Goal: Task Accomplishment & Management: Complete application form

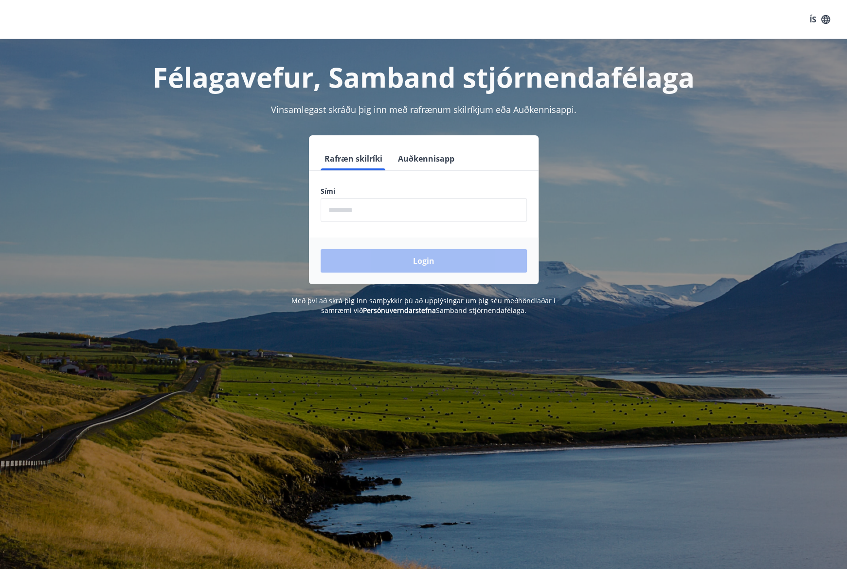
click at [387, 213] on input "phone" at bounding box center [424, 210] width 206 height 24
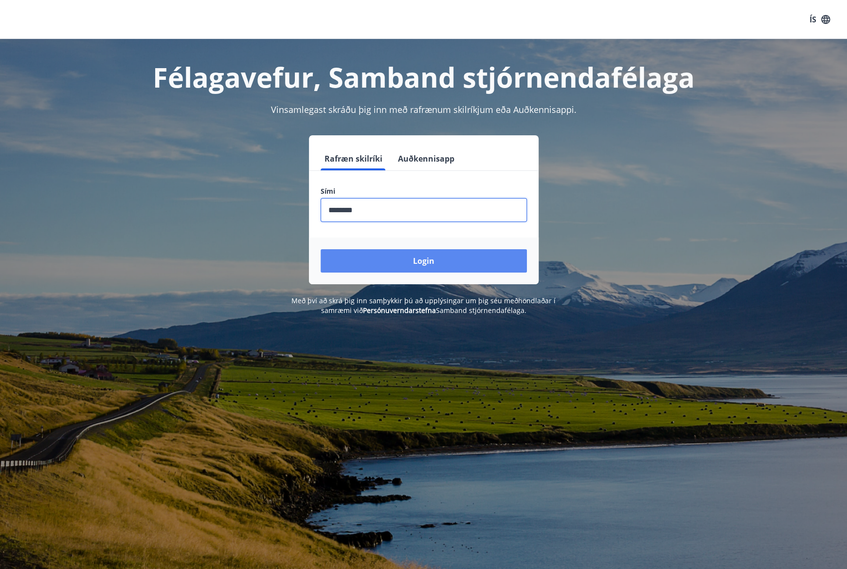
type input "********"
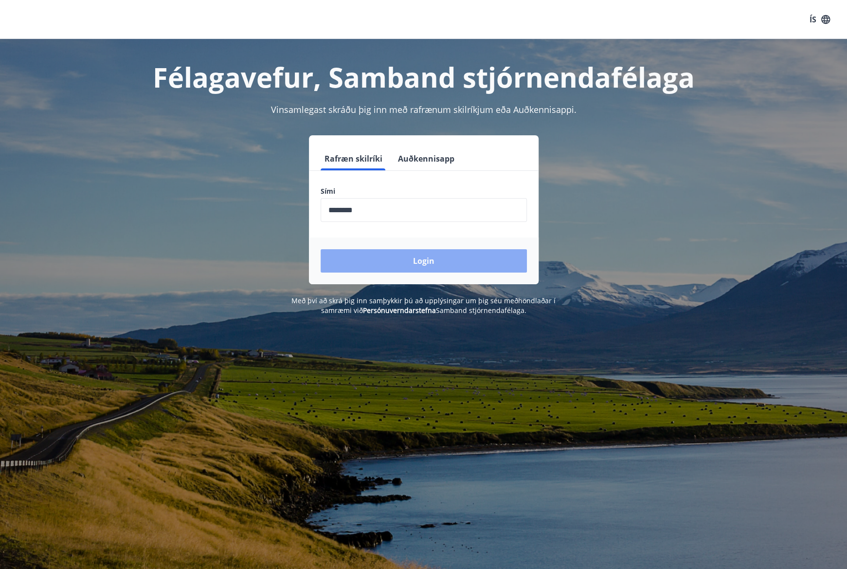
click at [417, 259] on button "Login" at bounding box center [424, 260] width 206 height 23
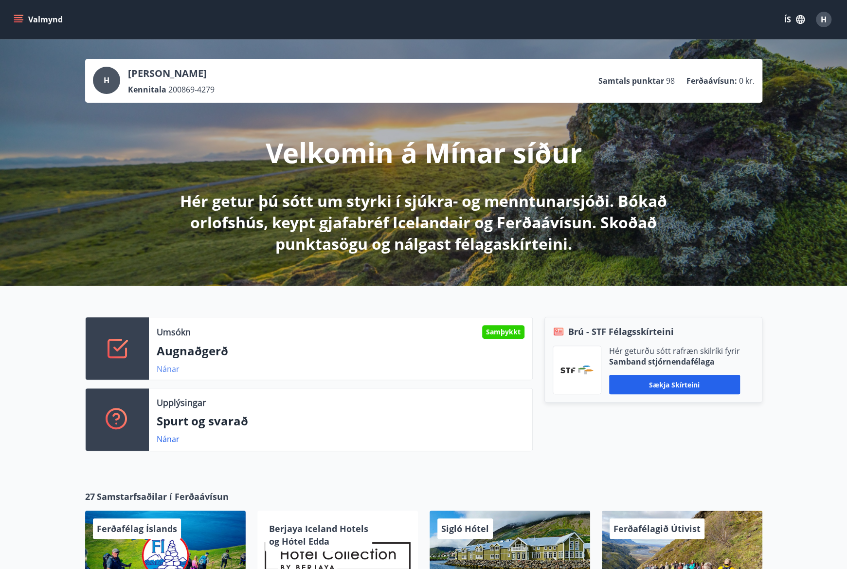
click at [173, 370] on link "Nánar" at bounding box center [168, 368] width 23 height 11
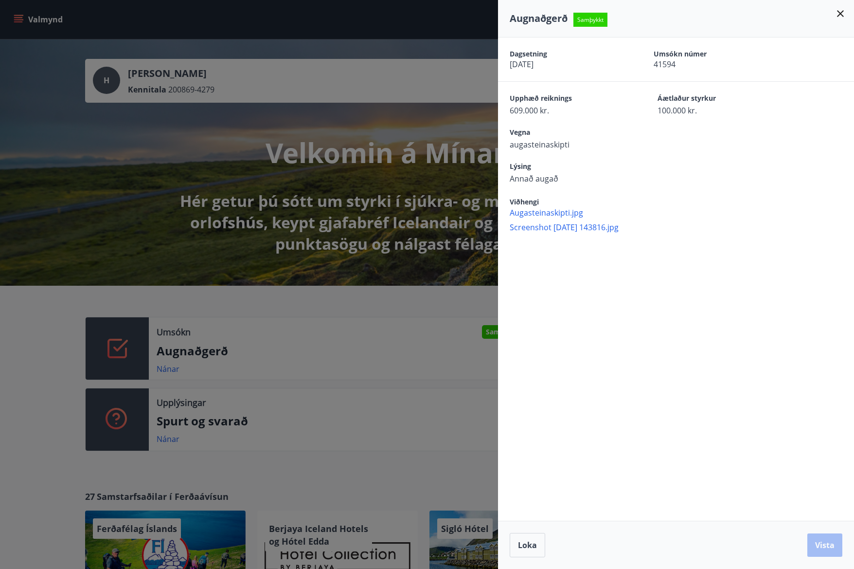
drag, startPoint x: 429, startPoint y: 348, endPoint x: 439, endPoint y: 308, distance: 41.3
click at [430, 345] on div at bounding box center [427, 284] width 854 height 569
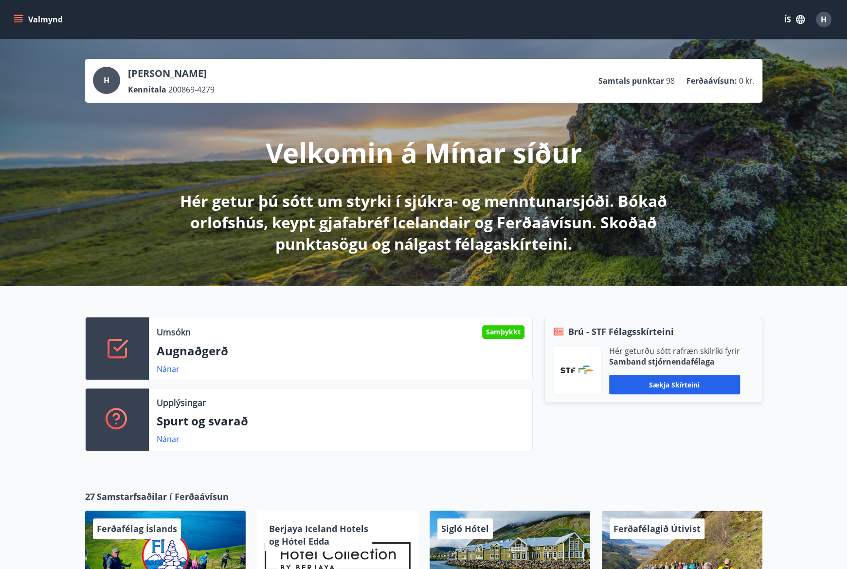
click at [16, 21] on icon "menu" at bounding box center [18, 21] width 9 height 1
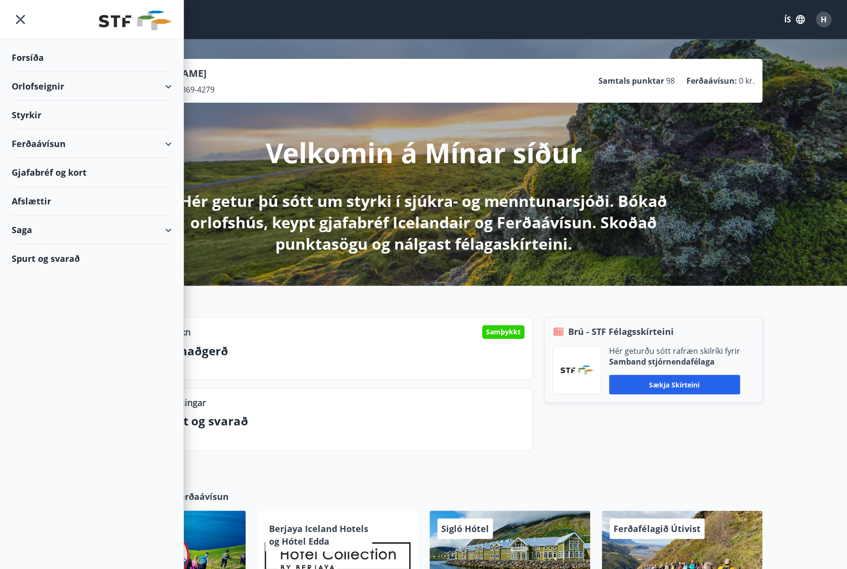
click at [32, 114] on div "Styrkir" at bounding box center [92, 115] width 160 height 29
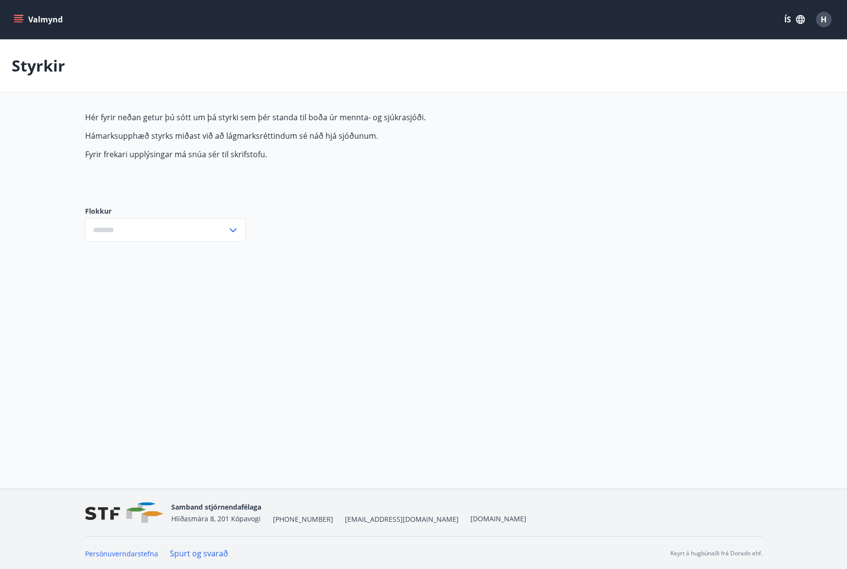
type input "***"
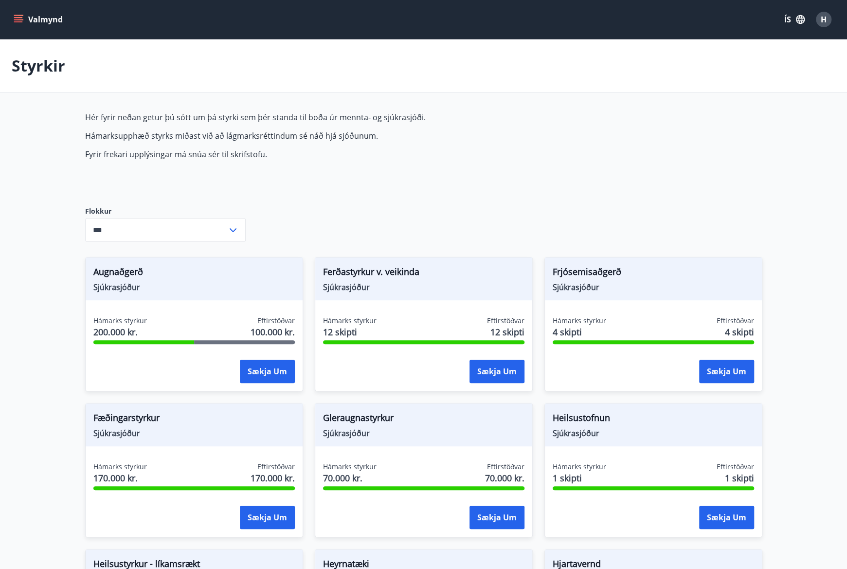
click at [215, 332] on div "Hámarks styrkur 200.000 kr. Eftirstöðvar 100.000 kr." at bounding box center [193, 328] width 201 height 24
click at [125, 335] on span "200.000 kr." at bounding box center [120, 331] width 54 height 13
click at [280, 169] on div "Hér fyrir neðan getur þú sótt um þá styrki sem þér standa til boða úr mennta- o…" at bounding box center [314, 151] width 459 height 79
click at [131, 229] on input "***" at bounding box center [156, 230] width 142 height 24
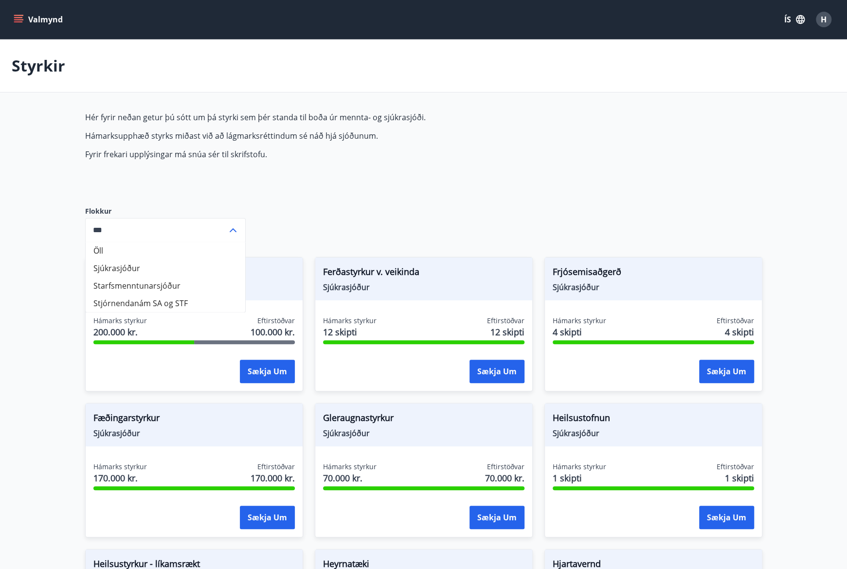
click at [131, 229] on input "***" at bounding box center [156, 230] width 142 height 24
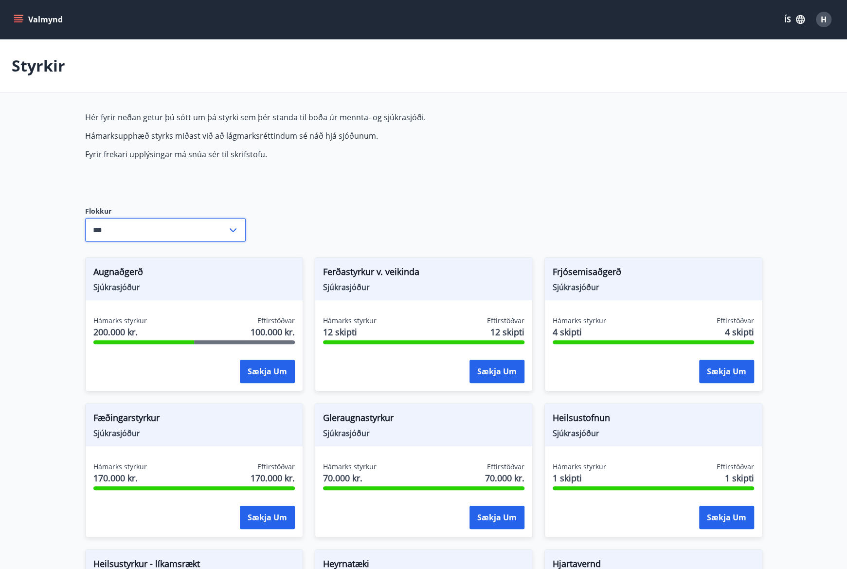
drag, startPoint x: 582, startPoint y: 138, endPoint x: 393, endPoint y: 90, distance: 195.4
click at [47, 20] on button "Valmynd" at bounding box center [39, 20] width 55 height 18
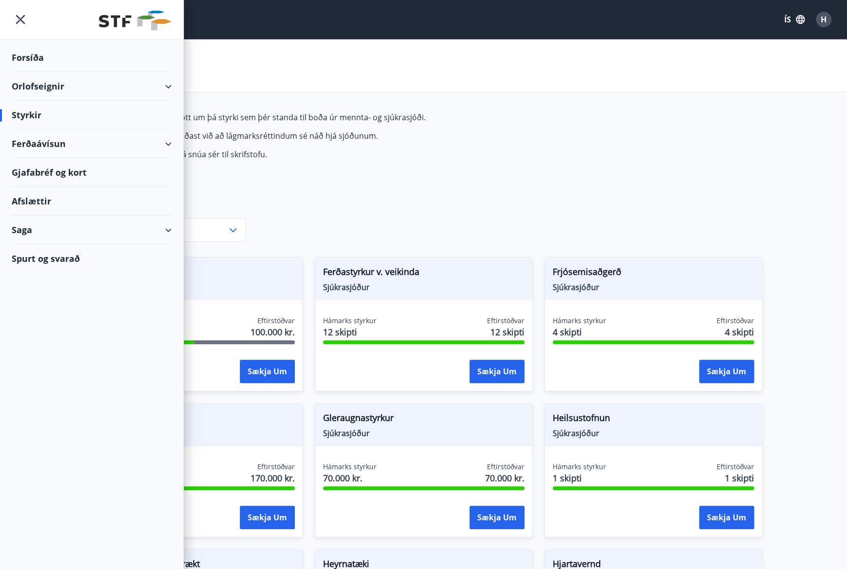
click at [20, 25] on icon "menu" at bounding box center [21, 20] width 18 height 18
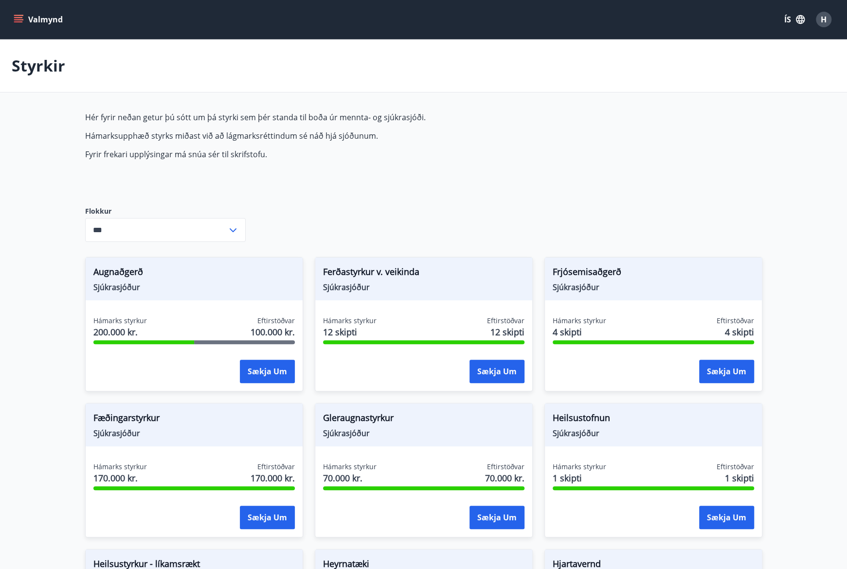
click at [144, 165] on div "Hér fyrir neðan getur þú sótt um þá styrki sem þér standa til boða úr mennta- o…" at bounding box center [314, 151] width 459 height 79
drag, startPoint x: 117, startPoint y: 280, endPoint x: 186, endPoint y: 309, distance: 75.5
click at [118, 280] on span "Augnaðgerð" at bounding box center [193, 273] width 201 height 17
drag, startPoint x: 124, startPoint y: 315, endPoint x: 214, endPoint y: 294, distance: 92.4
click at [126, 316] on span "Hámarks styrkur" at bounding box center [120, 321] width 54 height 10
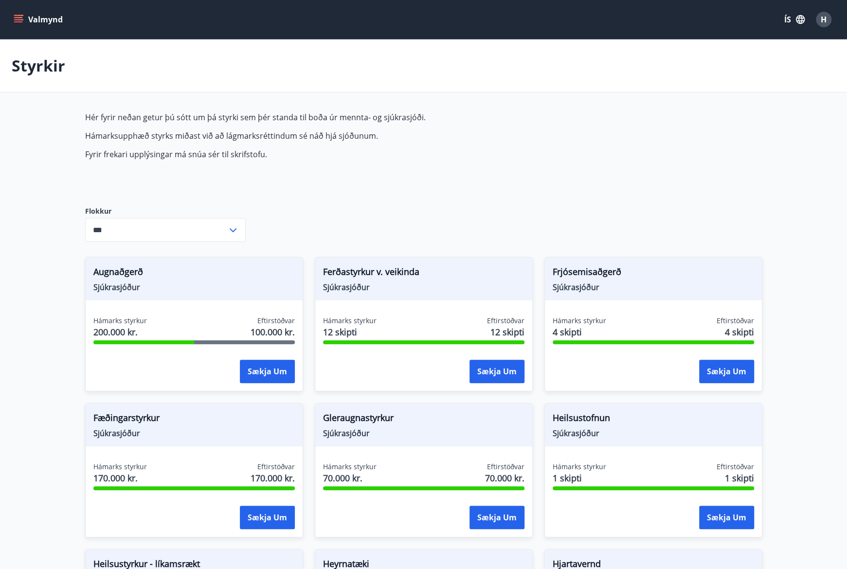
click at [229, 335] on div "Hámarks styrkur 200.000 kr. Eftirstöðvar 100.000 kr." at bounding box center [193, 328] width 201 height 24
click at [255, 374] on button "Sækja um" at bounding box center [267, 371] width 55 height 23
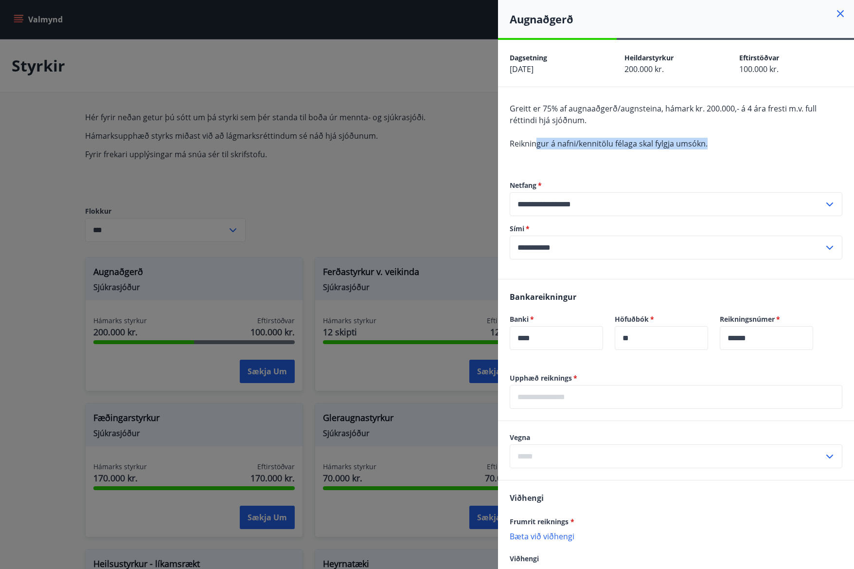
drag, startPoint x: 535, startPoint y: 143, endPoint x: 732, endPoint y: 144, distance: 196.6
click at [732, 144] on div "Greitt er 75% af augnaaðgerð/augnsteina, hámark kr. 200.000,- á 4 ára fresti m.…" at bounding box center [676, 132] width 333 height 58
click at [835, 15] on icon at bounding box center [841, 14] width 12 height 12
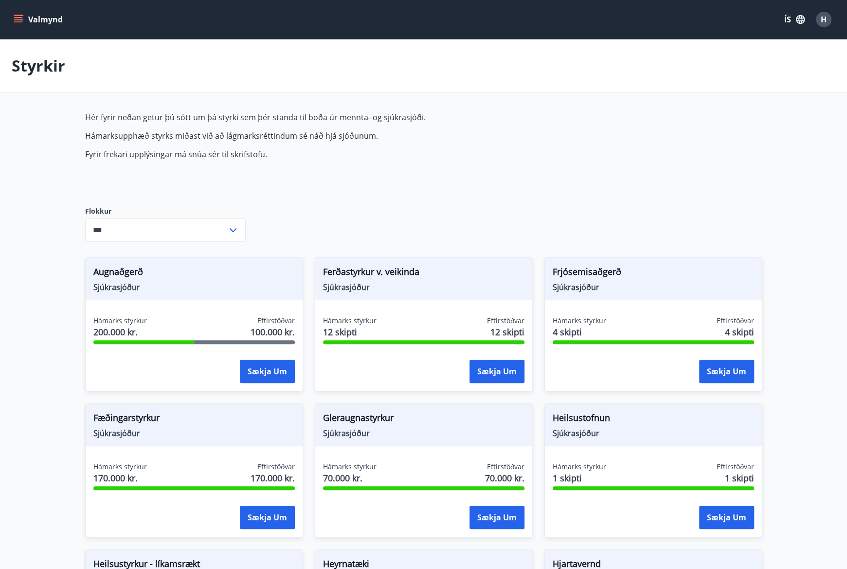
click at [25, 19] on button "Valmynd" at bounding box center [39, 20] width 55 height 18
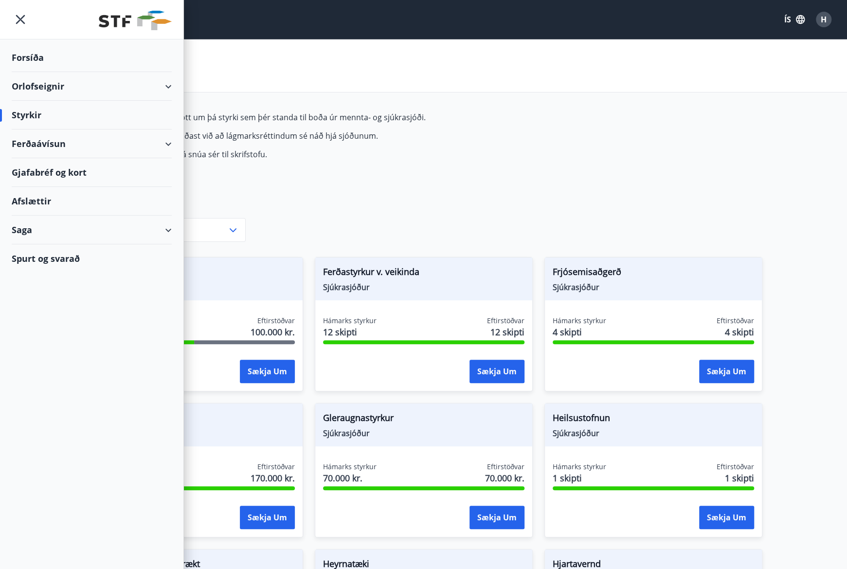
click at [38, 256] on div "Spurt og svarað" at bounding box center [92, 258] width 160 height 28
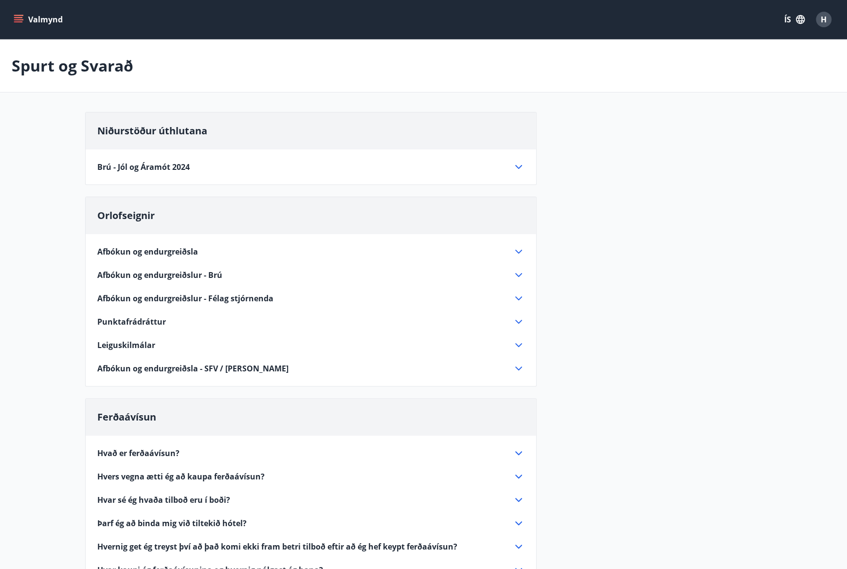
click at [79, 175] on div "Niðurstöður úthlutana Brú - Jól og Áramót 2024 Alls bárust 12 umsóknir. Úthlutu…" at bounding box center [423, 419] width 701 height 614
click at [16, 18] on icon "menu" at bounding box center [19, 20] width 10 height 10
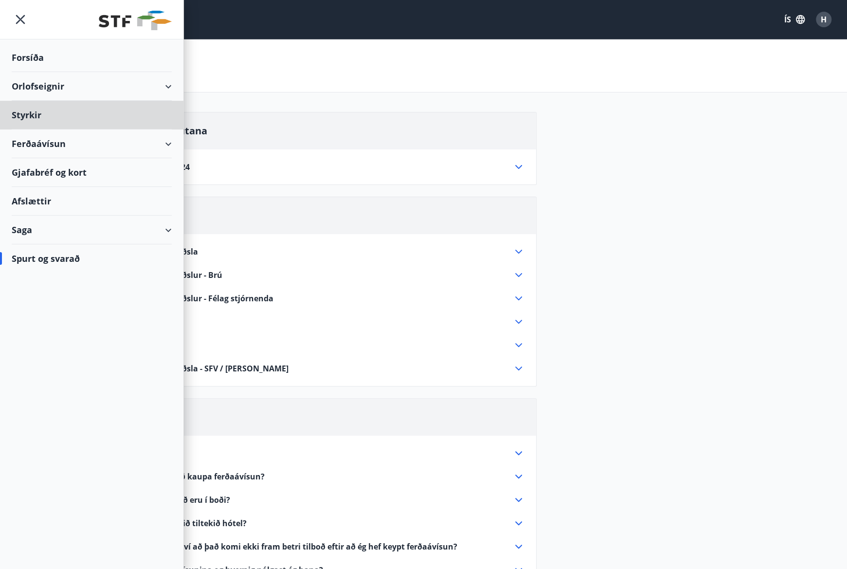
click at [33, 57] on div "Forsíða" at bounding box center [92, 57] width 160 height 29
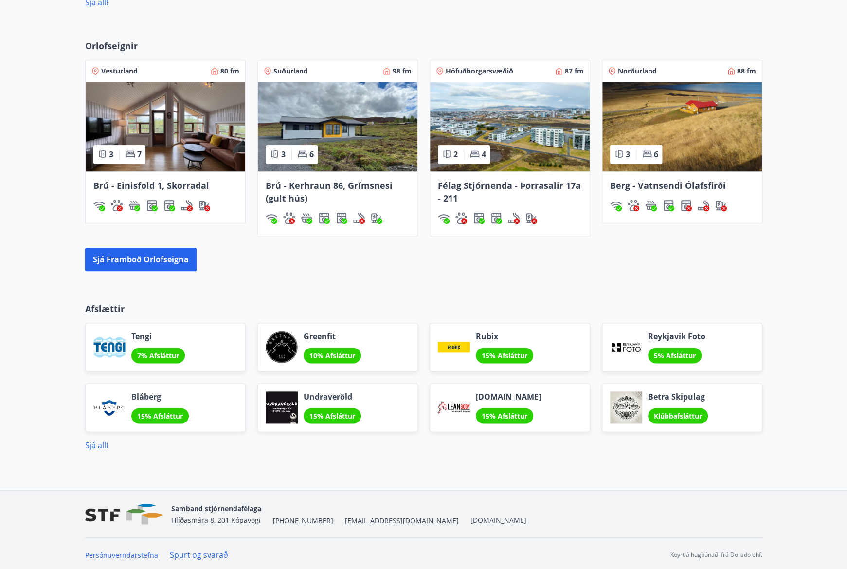
scroll to position [640, 0]
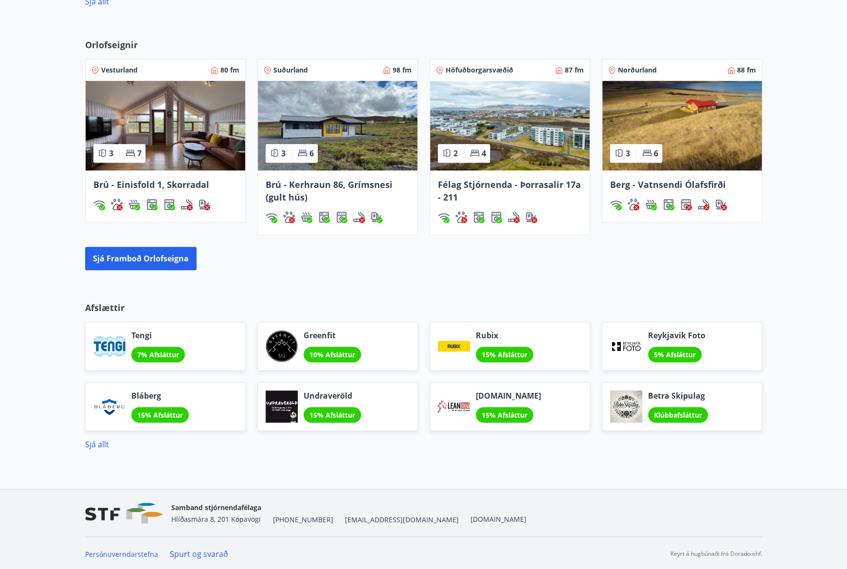
drag, startPoint x: 421, startPoint y: 535, endPoint x: 407, endPoint y: 532, distance: 14.5
click at [421, 536] on div "Persónuverndarstefna Spurt og svarað Keyrt á hugbúnaði frá Dorado ehf." at bounding box center [423, 553] width 677 height 35
drag, startPoint x: 361, startPoint y: 519, endPoint x: 396, endPoint y: 529, distance: 36.5
click at [330, 518] on div "Samband stjórnendafélaga Hlíðasmára 8, 201 Kópavogi +354 553-5040 stf@stf.is ww…" at bounding box center [348, 512] width 355 height 23
copy span "[EMAIL_ADDRESS][DOMAIN_NAME]"
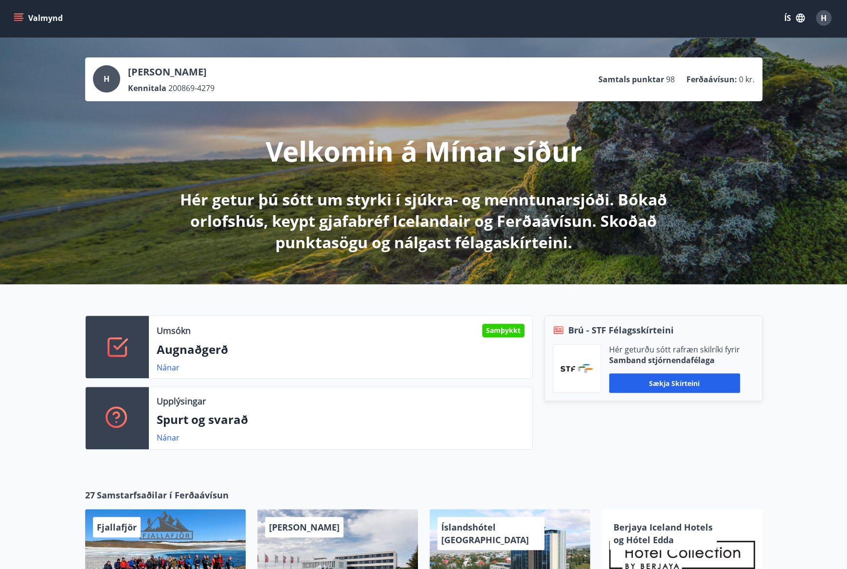
scroll to position [0, 0]
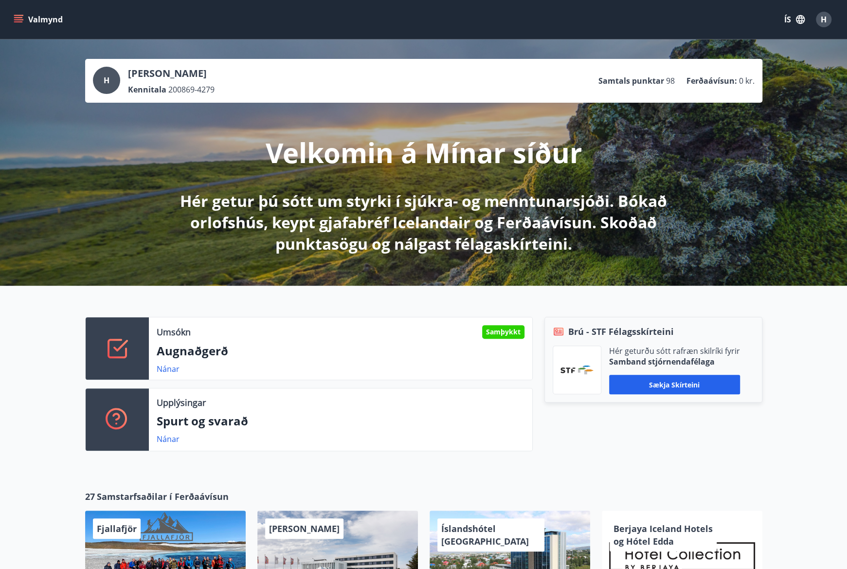
click at [24, 17] on button "Valmynd" at bounding box center [39, 20] width 55 height 18
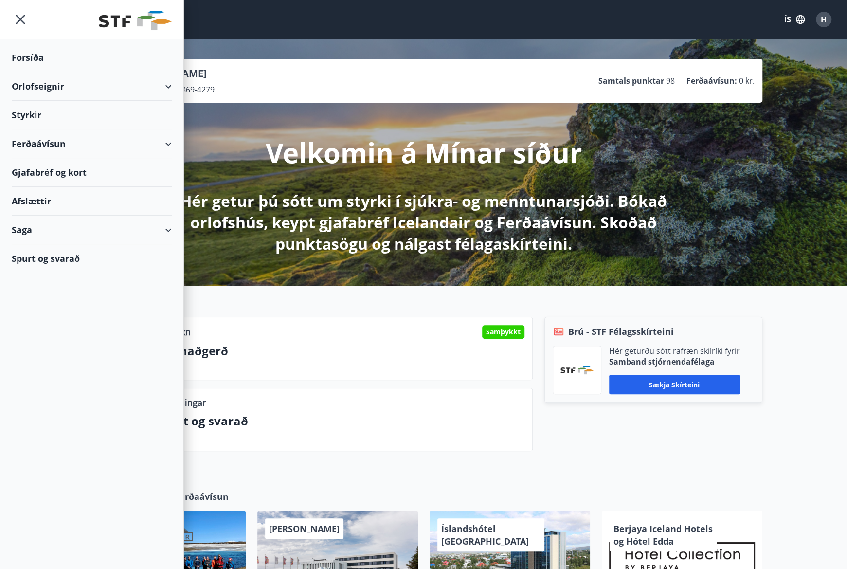
click at [40, 115] on div "Styrkir" at bounding box center [92, 115] width 160 height 29
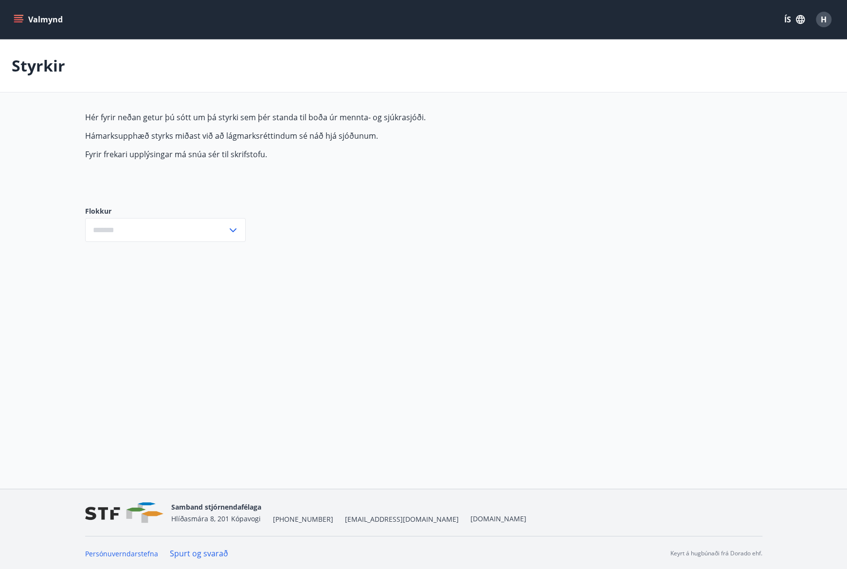
type input "***"
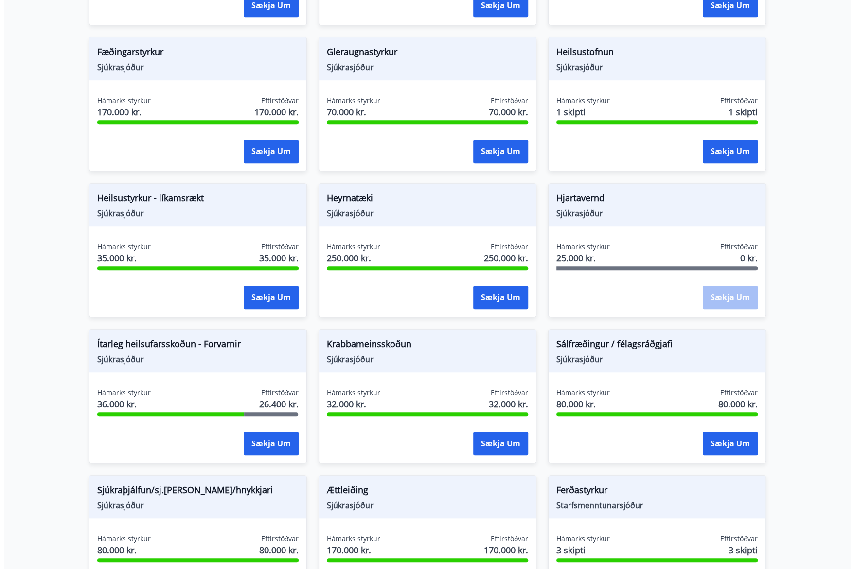
scroll to position [351, 0]
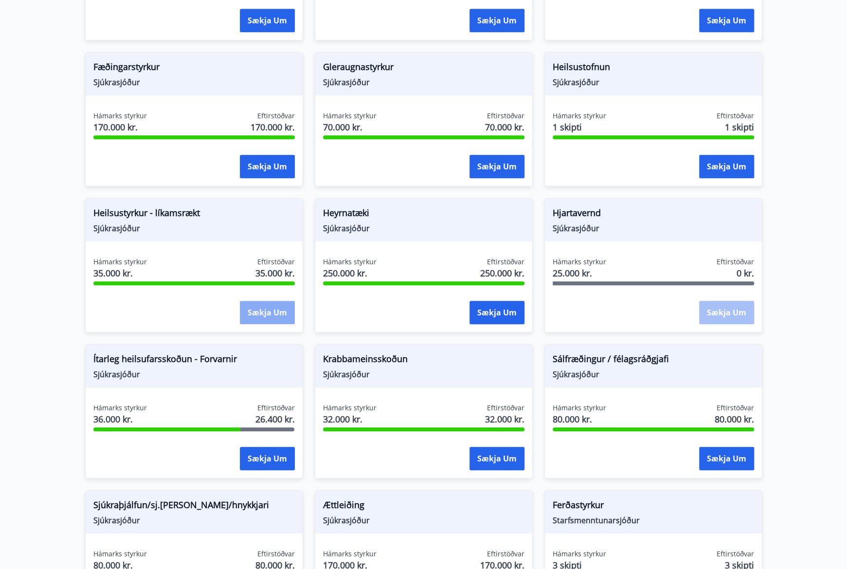
click at [251, 315] on button "Sækja um" at bounding box center [267, 312] width 55 height 23
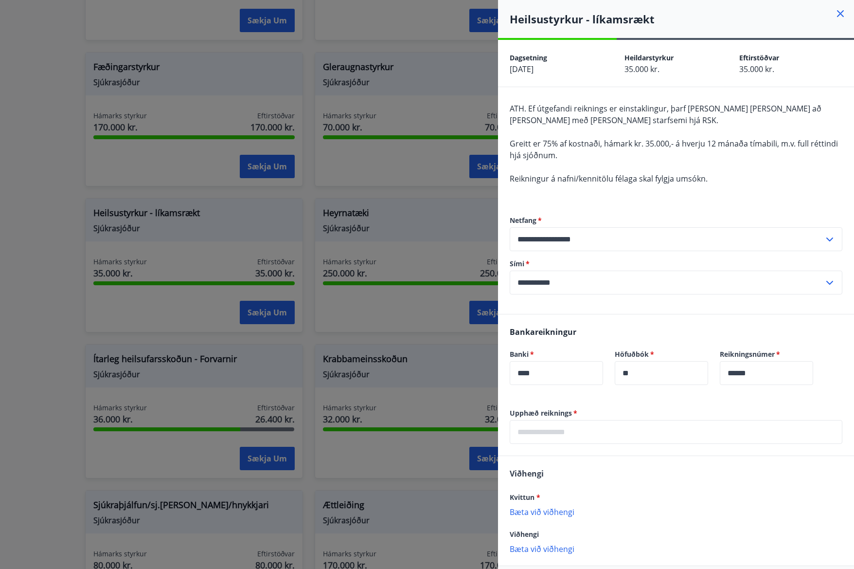
click at [584, 434] on input "text" at bounding box center [676, 432] width 333 height 24
click at [553, 512] on div "Kvittun * Bæta við viðhengi Viðhengi er nauðsynlegt!" at bounding box center [676, 518] width 333 height 35
click at [554, 521] on p "Bæta við viðhengi" at bounding box center [676, 521] width 333 height 10
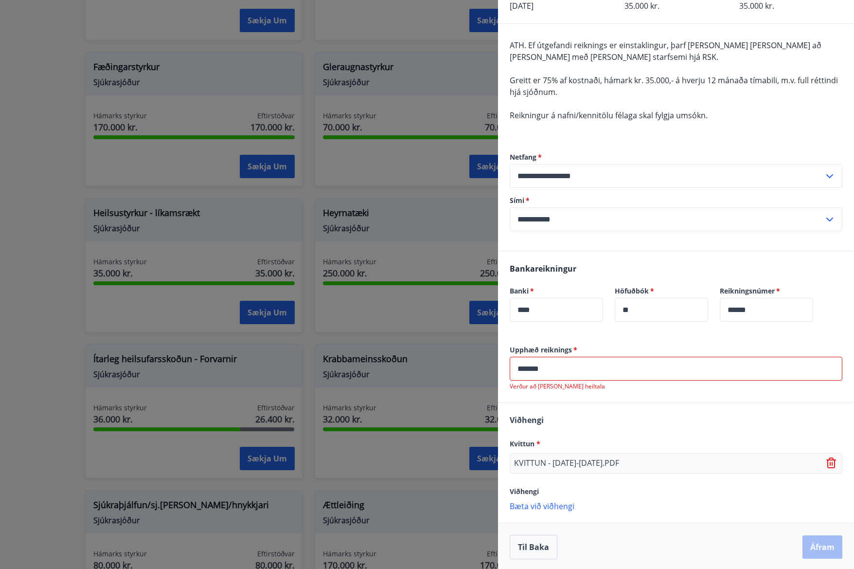
click at [625, 374] on input "******" at bounding box center [676, 369] width 333 height 24
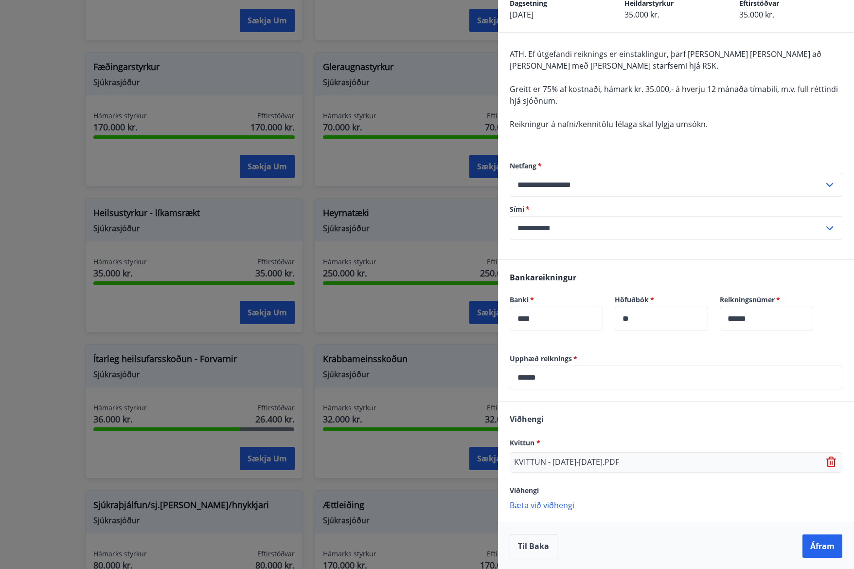
click at [697, 503] on p "Bæta við viðhengi" at bounding box center [676, 505] width 333 height 10
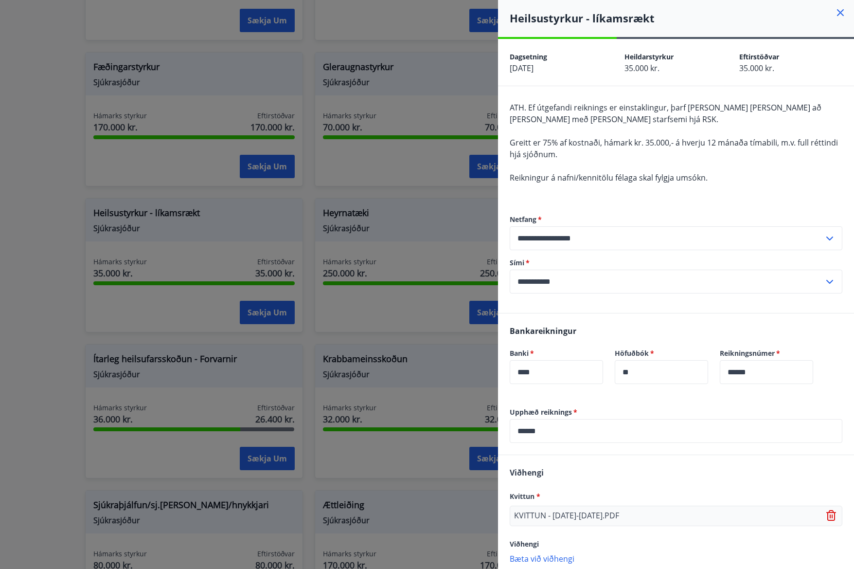
scroll to position [0, 0]
drag, startPoint x: 576, startPoint y: 427, endPoint x: 583, endPoint y: 427, distance: 6.8
click at [579, 427] on input "*****" at bounding box center [676, 432] width 333 height 24
drag, startPoint x: 528, startPoint y: 430, endPoint x: 435, endPoint y: 436, distance: 93.1
click at [428, 438] on div "**********" at bounding box center [427, 284] width 854 height 569
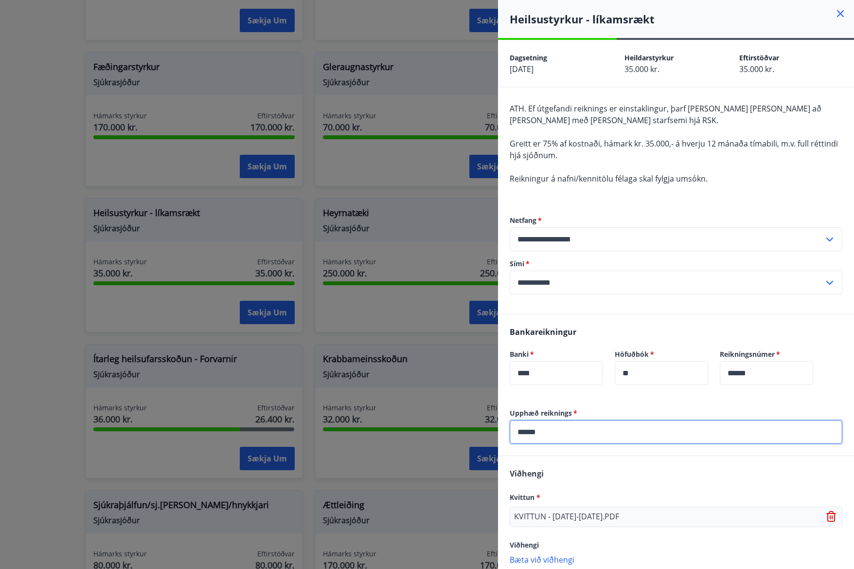
paste input "**"
click at [533, 430] on input "*******" at bounding box center [676, 432] width 333 height 24
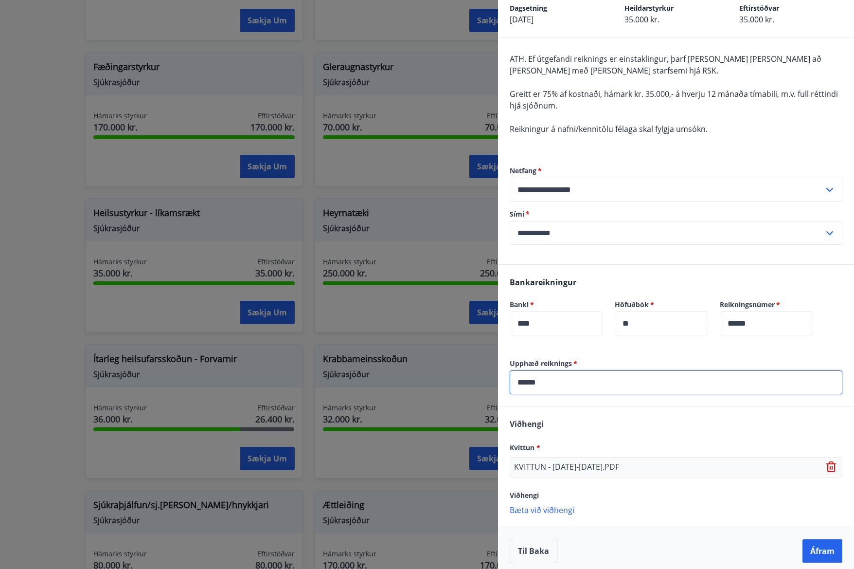
scroll to position [54, 0]
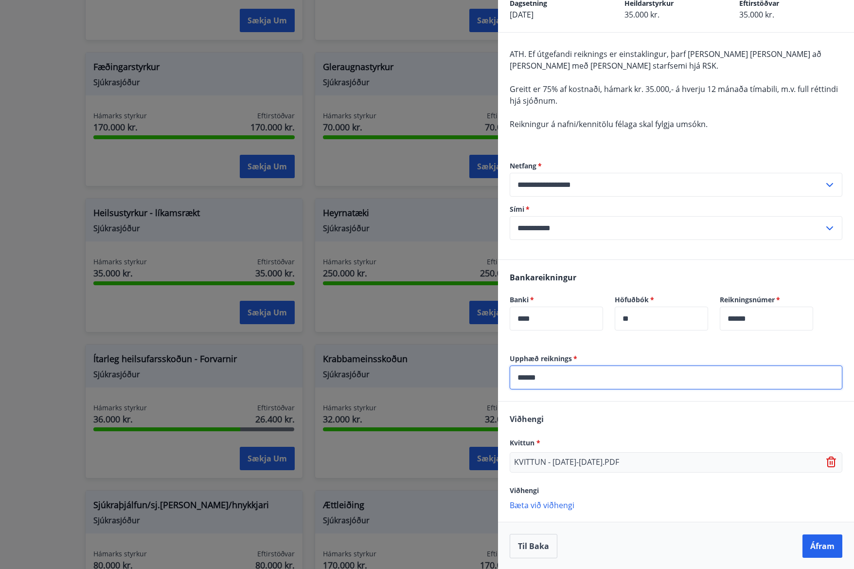
type input "******"
click at [645, 513] on div "Viðhengi Kvittun * KVITTUN - 2025-2026.PDF Viðhengi Bæta við viðhengi {error_at…" at bounding box center [676, 461] width 356 height 120
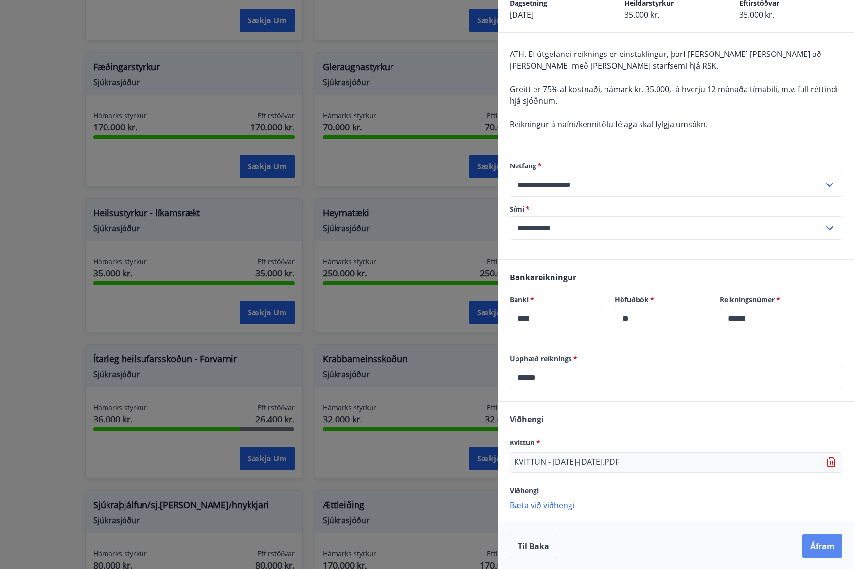
click at [811, 546] on button "Áfram" at bounding box center [823, 545] width 40 height 23
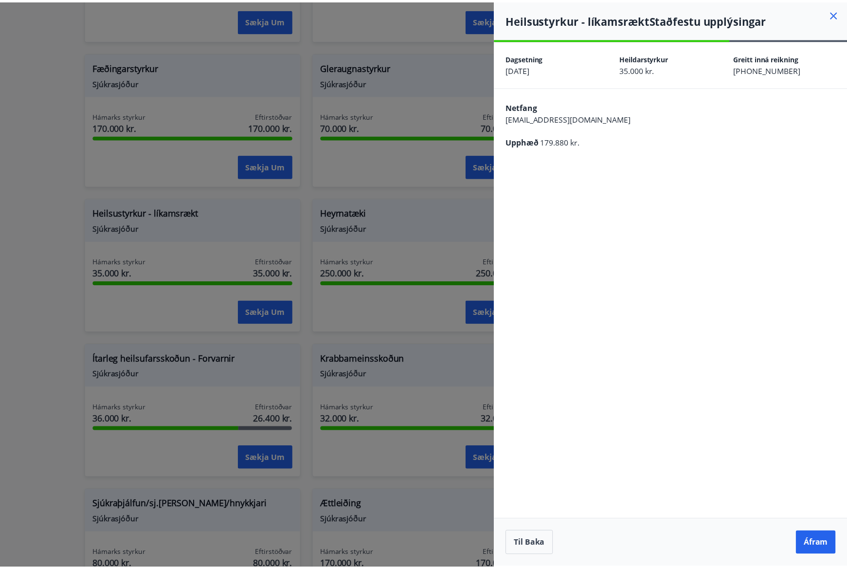
scroll to position [0, 0]
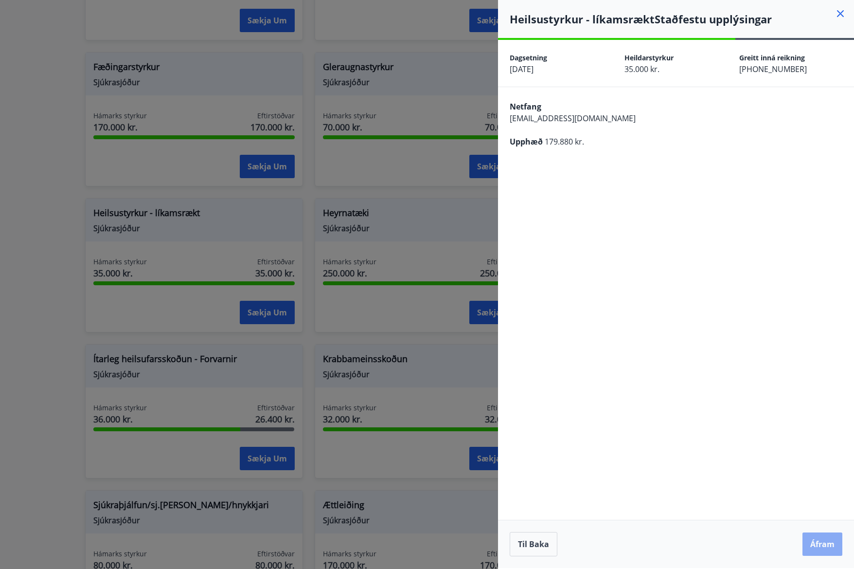
click at [823, 540] on button "Áfram" at bounding box center [823, 543] width 40 height 23
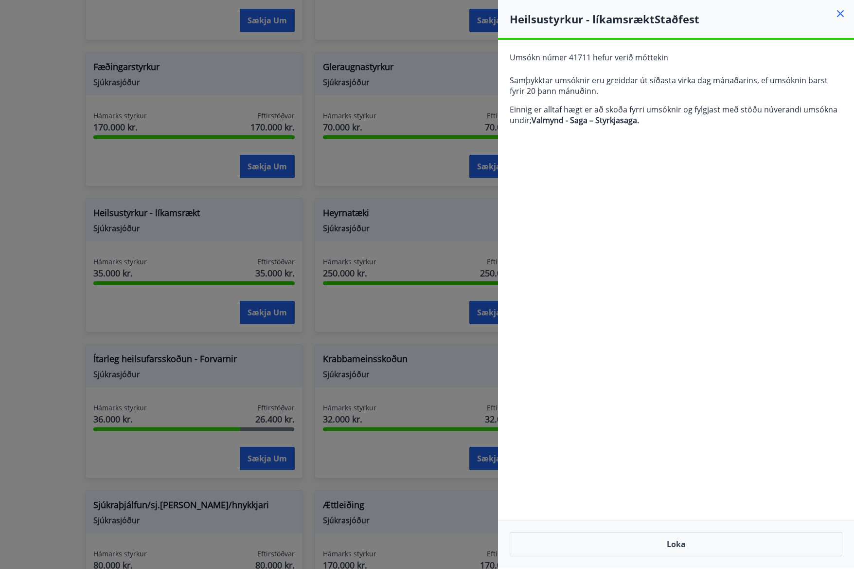
click at [746, 224] on div "**********" at bounding box center [676, 304] width 356 height 528
drag, startPoint x: 60, startPoint y: 56, endPoint x: 86, endPoint y: 47, distance: 26.8
click at [62, 56] on div at bounding box center [427, 284] width 854 height 569
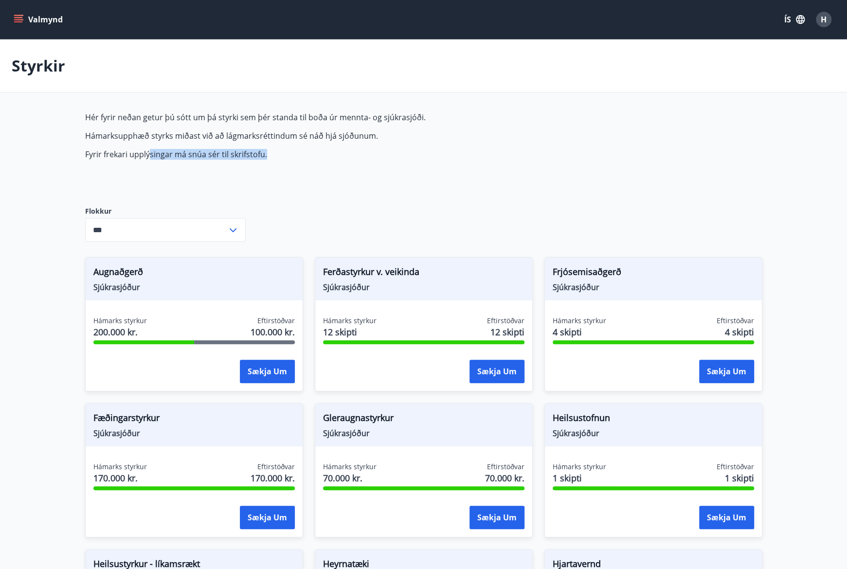
drag, startPoint x: 150, startPoint y: 156, endPoint x: 296, endPoint y: 158, distance: 146.0
click at [296, 158] on p "Fyrir frekari upplýsingar má snúa sér til skrifstofu." at bounding box center [314, 154] width 459 height 11
click at [291, 160] on div "Hér fyrir neðan getur þú sótt um þá styrki sem þér standa til boða úr mennta- o…" at bounding box center [314, 151] width 459 height 79
click at [175, 231] on input "***" at bounding box center [156, 230] width 142 height 24
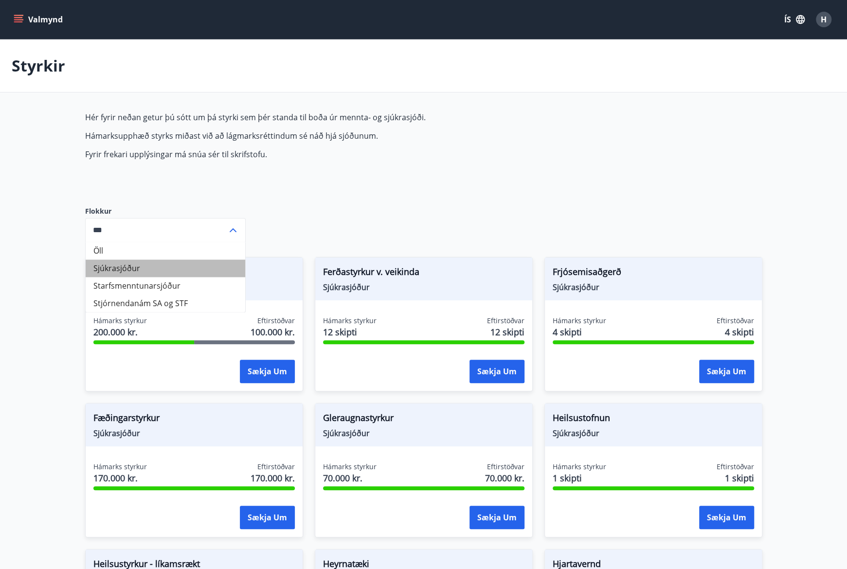
click at [152, 271] on li "Sjúkrasjóður" at bounding box center [166, 268] width 160 height 18
type input "**********"
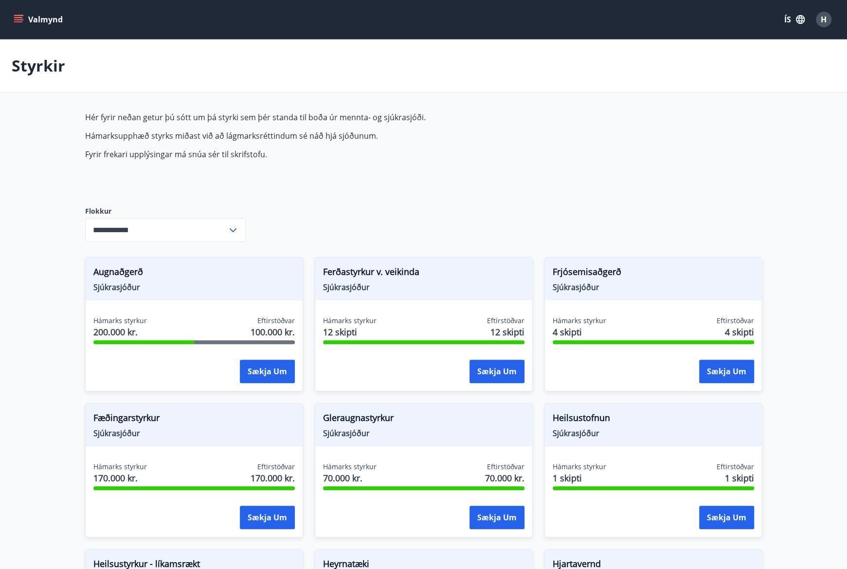
click at [116, 277] on span "Augnaðgerð" at bounding box center [193, 273] width 201 height 17
click at [119, 283] on span "Sjúkrasjóður" at bounding box center [193, 287] width 201 height 11
click at [268, 323] on span "Eftirstöðvar" at bounding box center [275, 321] width 37 height 10
click at [141, 317] on span "Hámarks styrkur" at bounding box center [120, 321] width 54 height 10
drag, startPoint x: 591, startPoint y: 126, endPoint x: 305, endPoint y: 84, distance: 289.7
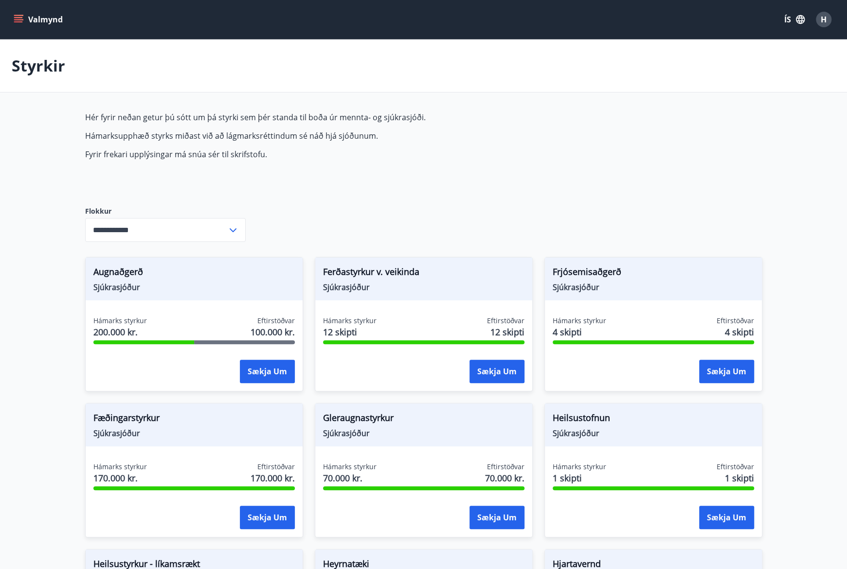
click at [587, 126] on div "**********" at bounding box center [423, 549] width 677 height 875
click at [23, 18] on button "Valmynd" at bounding box center [39, 20] width 55 height 18
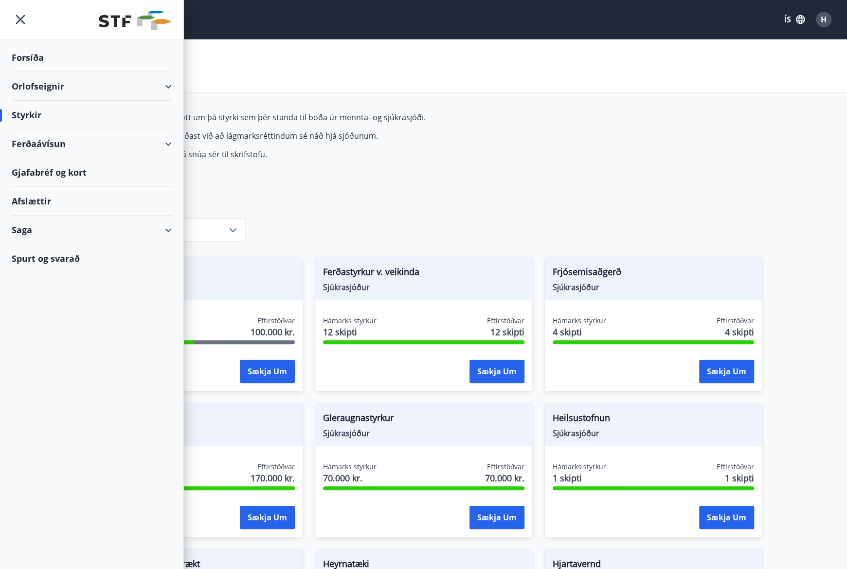
click at [18, 113] on div "Styrkir" at bounding box center [92, 115] width 160 height 29
click at [26, 110] on div "Styrkir" at bounding box center [92, 115] width 160 height 29
click at [38, 119] on div "Styrkir" at bounding box center [92, 115] width 160 height 29
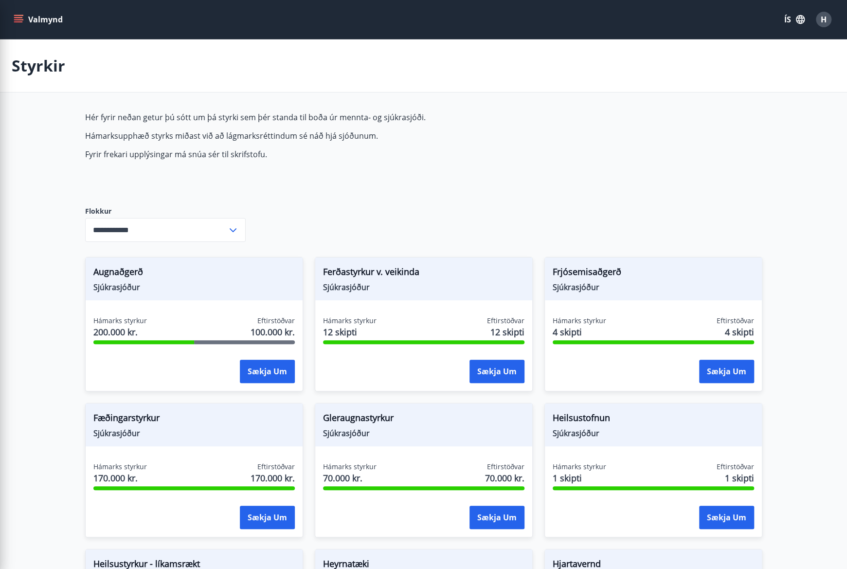
click at [255, 144] on span "Hér fyrir neðan getur þú sótt um þá styrki sem þér standa til boða úr mennta- o…" at bounding box center [314, 136] width 459 height 48
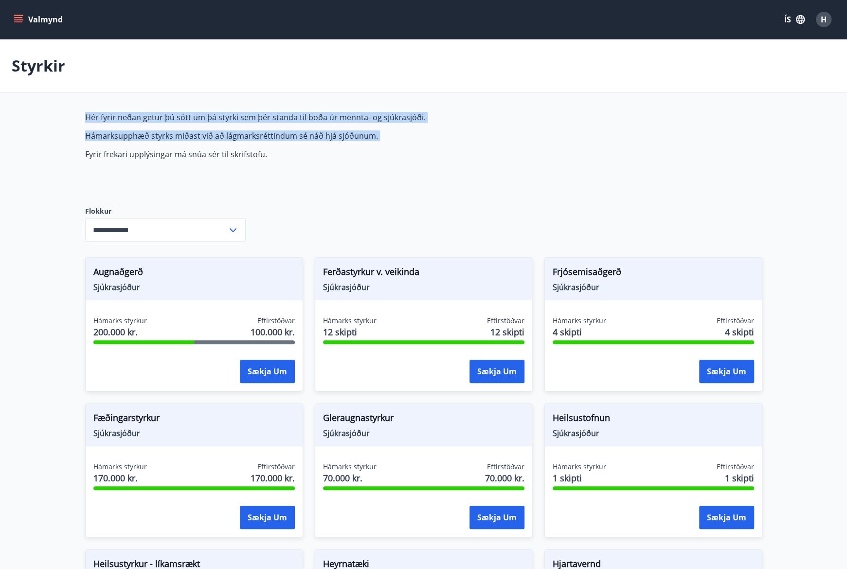
drag, startPoint x: 74, startPoint y: 152, endPoint x: 314, endPoint y: 167, distance: 239.8
click at [314, 167] on div "**********" at bounding box center [423, 549] width 701 height 875
click at [358, 150] on p "Fyrir frekari upplýsingar má snúa sér til skrifstofu." at bounding box center [314, 154] width 459 height 11
drag, startPoint x: 303, startPoint y: 141, endPoint x: 33, endPoint y: 105, distance: 271.9
click at [33, 105] on main "**********" at bounding box center [423, 512] width 847 height 947
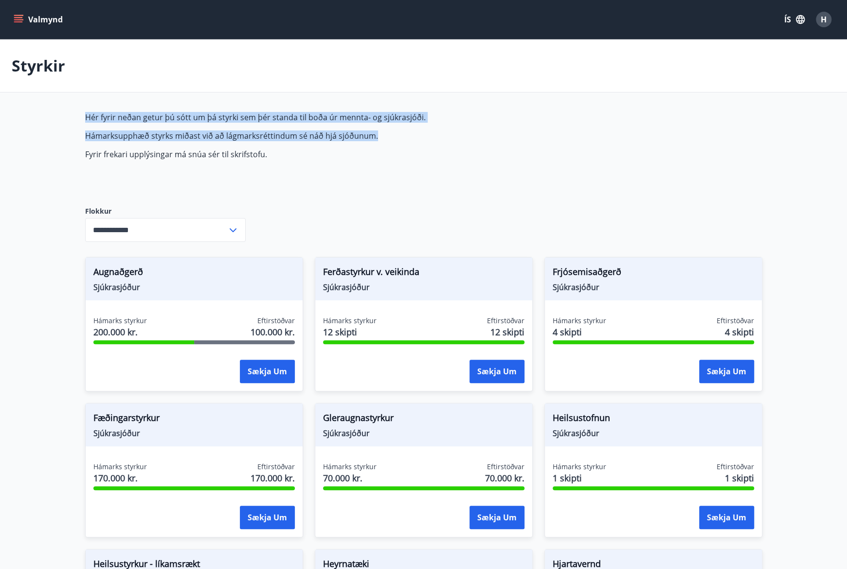
click at [108, 117] on p "Hér fyrir neðan getur þú sótt um þá styrki sem þér standa til boða úr mennta- o…" at bounding box center [314, 117] width 459 height 11
